Goal: Task Accomplishment & Management: Use online tool/utility

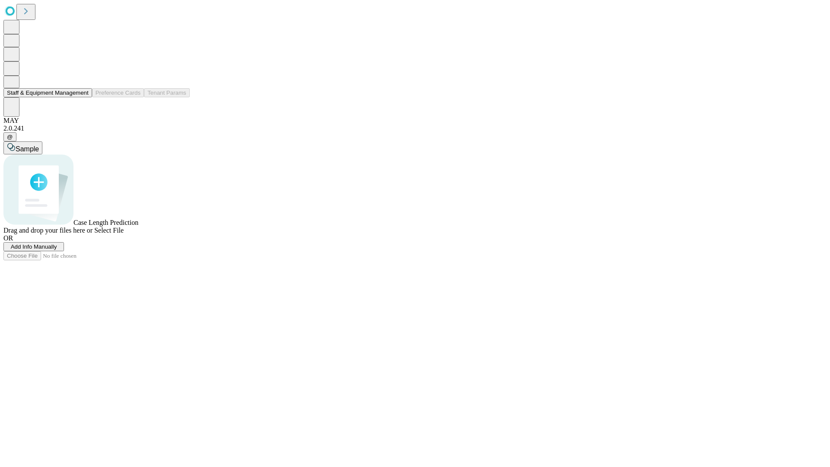
click at [83, 97] on button "Staff & Equipment Management" at bounding box center [47, 92] width 89 height 9
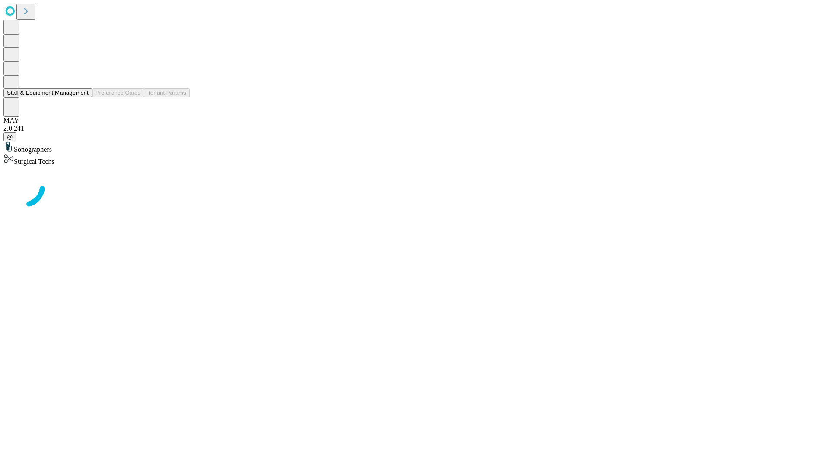
click at [83, 97] on button "Staff & Equipment Management" at bounding box center [47, 92] width 89 height 9
